Goal: Find specific page/section: Find specific page/section

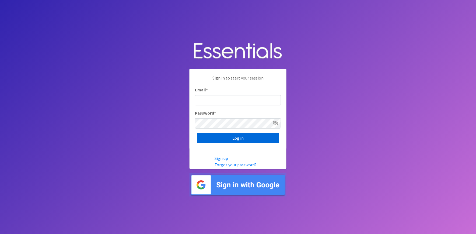
type input "[PERSON_NAME][EMAIL_ADDRESS][DOMAIN_NAME]"
click at [236, 139] on input "Log in" at bounding box center [238, 138] width 82 height 10
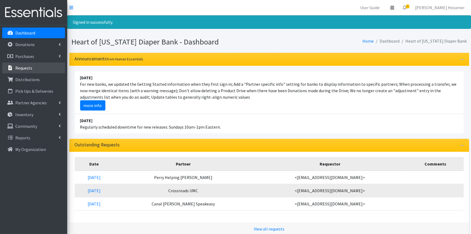
click at [23, 69] on p "Requests" at bounding box center [23, 67] width 17 height 5
